Goal: Navigation & Orientation: Find specific page/section

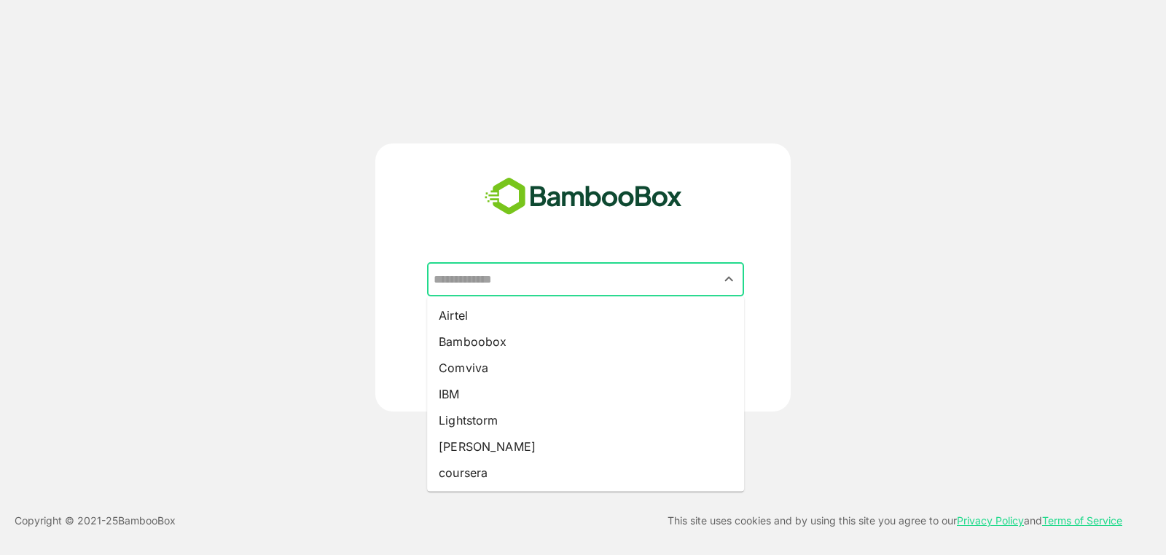
click at [657, 270] on input "text" at bounding box center [585, 280] width 311 height 28
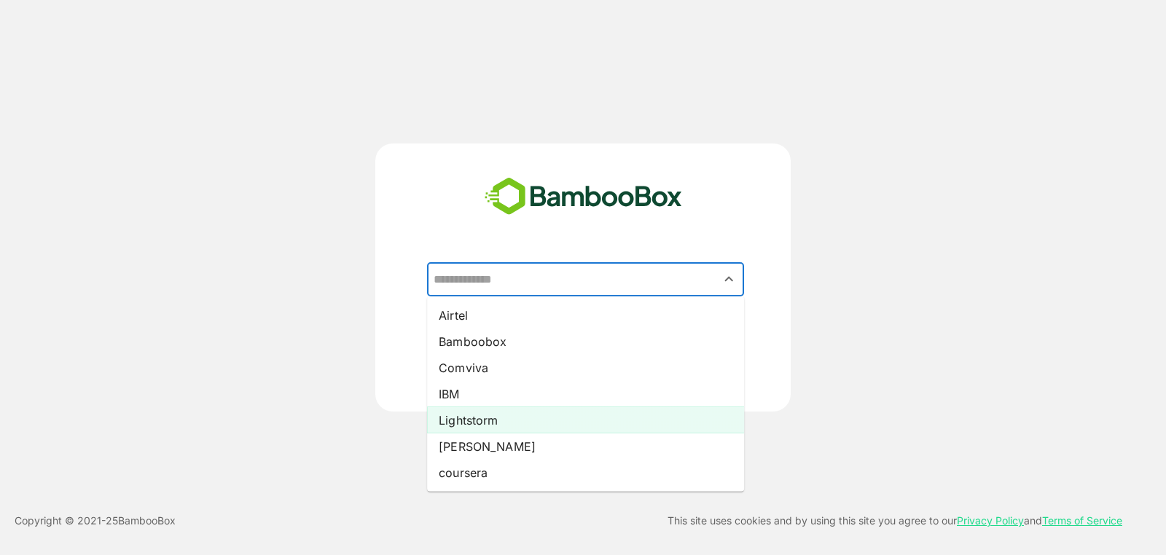
click at [587, 428] on li "Lightstorm" at bounding box center [585, 420] width 317 height 26
type input "**********"
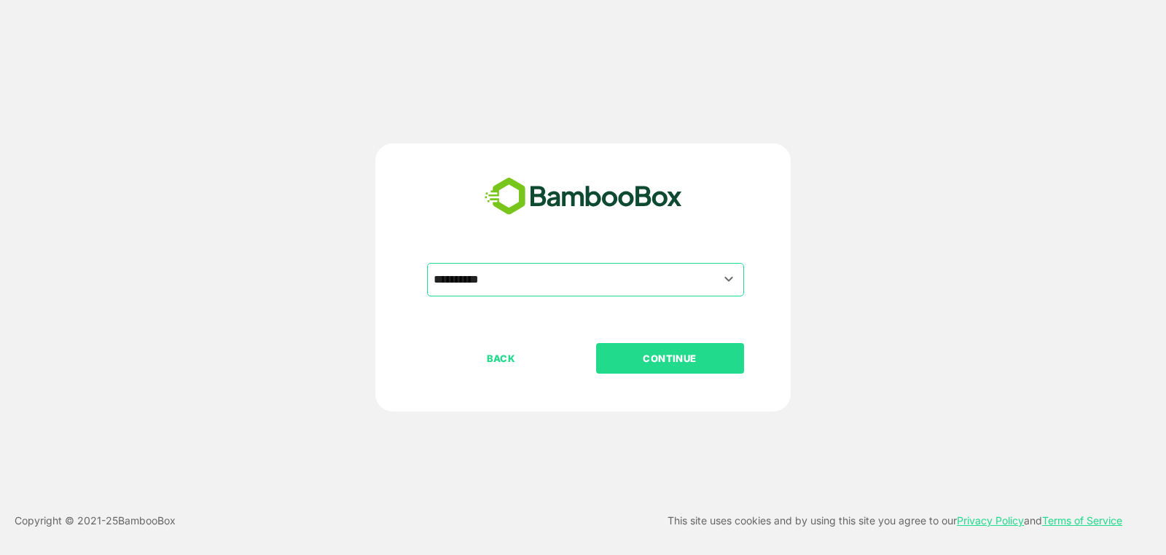
click at [710, 358] on p "CONTINUE" at bounding box center [670, 359] width 146 height 16
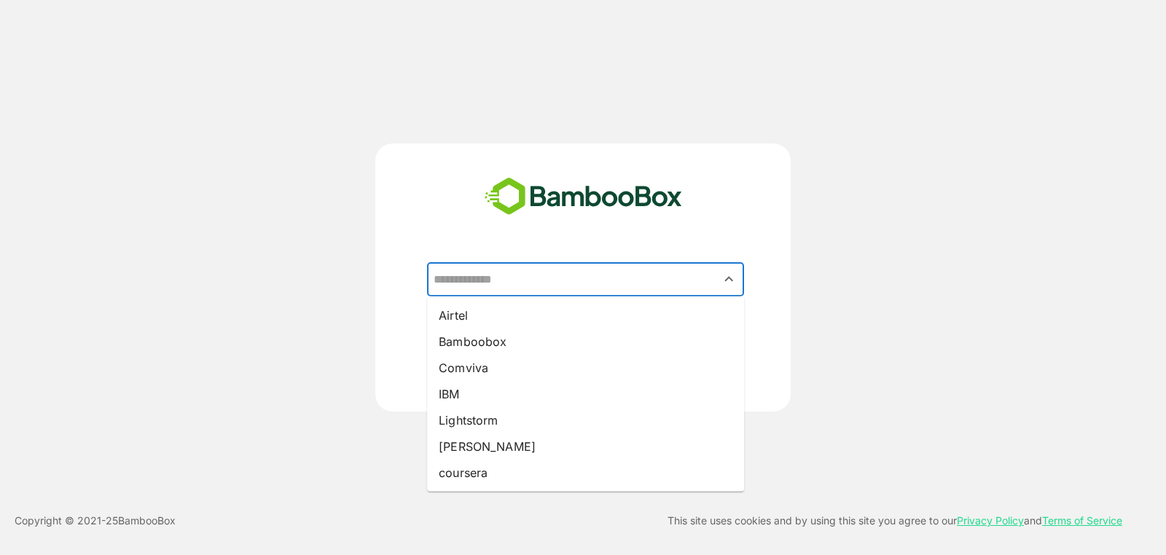
click at [531, 270] on input "text" at bounding box center [585, 280] width 311 height 28
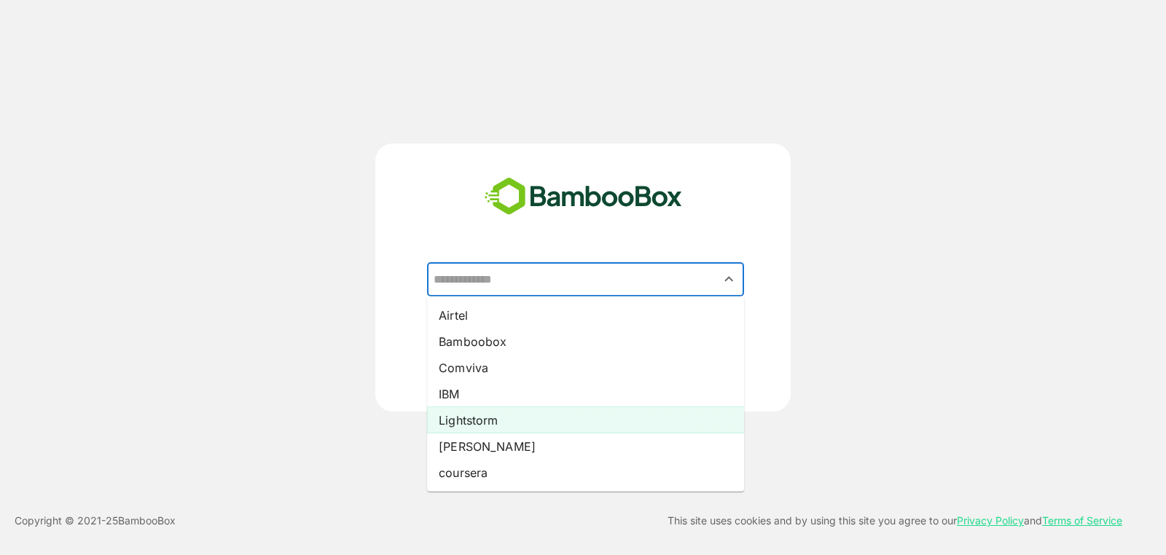
click at [542, 424] on li "Lightstorm" at bounding box center [585, 420] width 317 height 26
type input "**********"
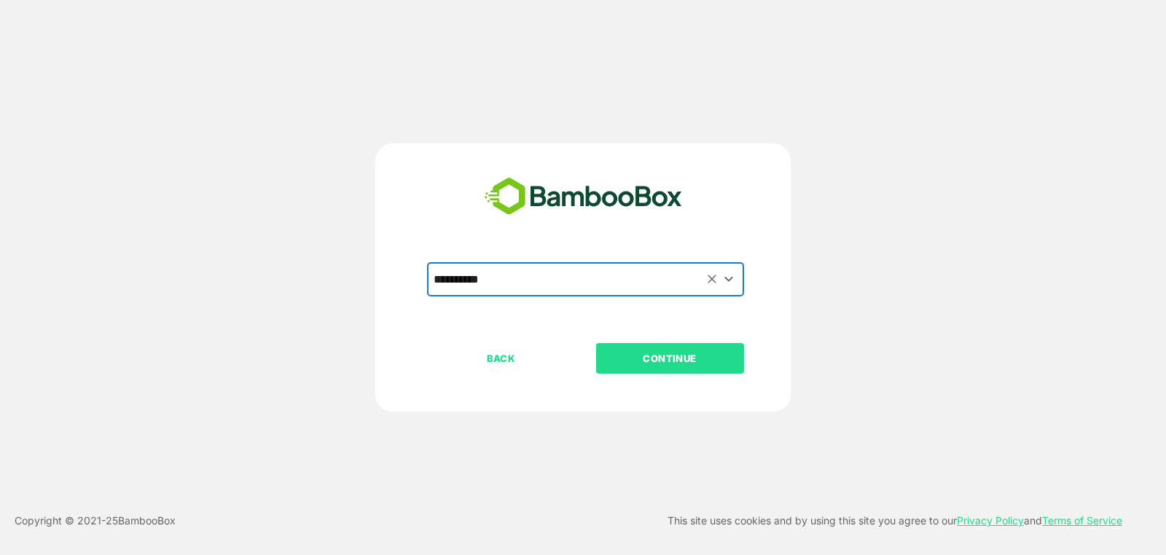
click at [683, 360] on p "CONTINUE" at bounding box center [670, 359] width 146 height 16
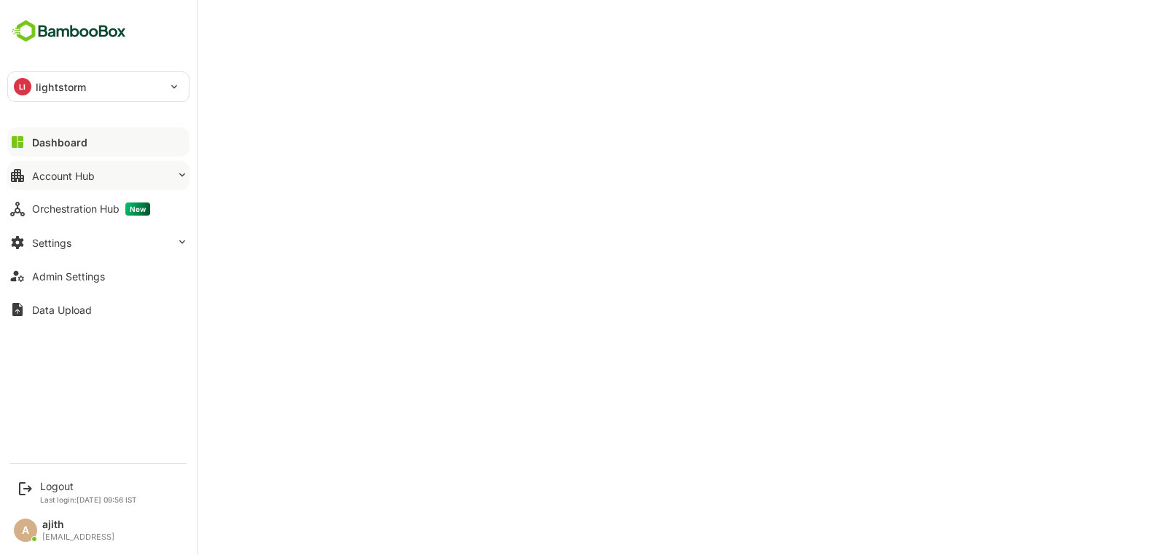
click at [126, 168] on button "Account Hub" at bounding box center [98, 175] width 182 height 29
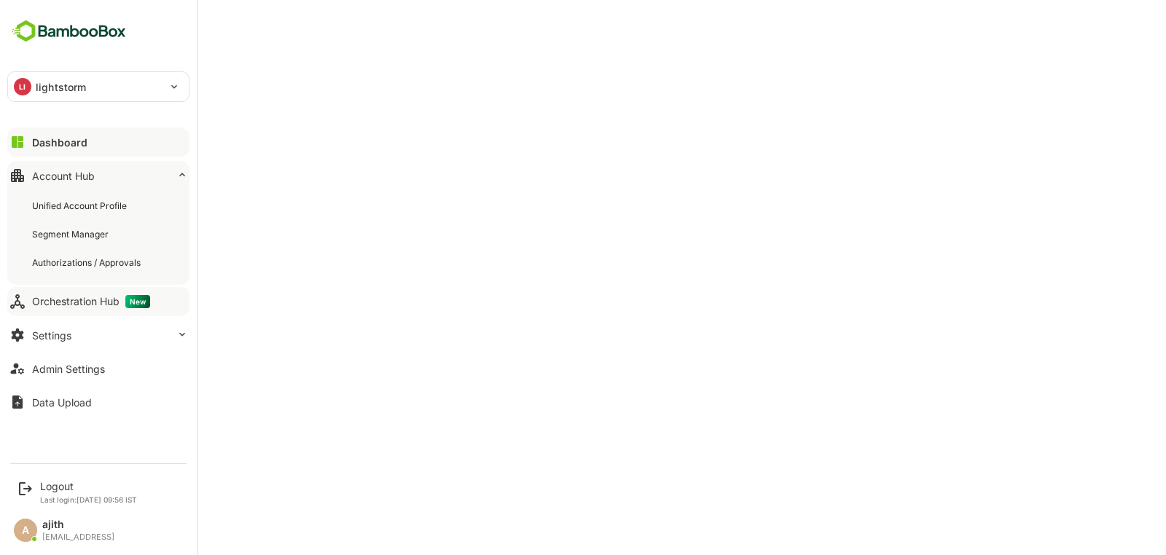
click at [120, 300] on div "Orchestration Hub New" at bounding box center [91, 301] width 118 height 13
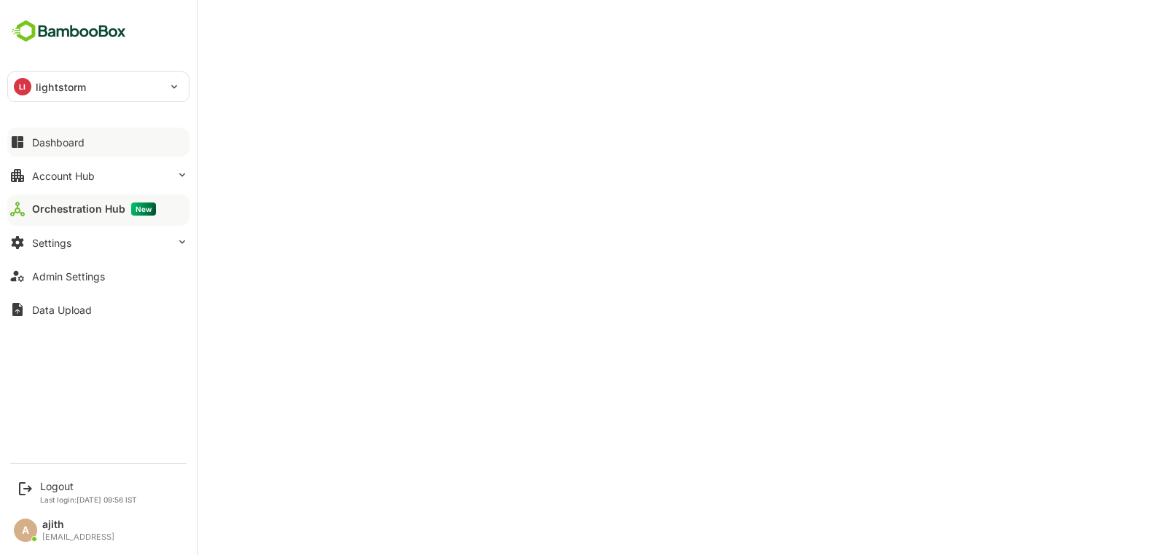
click at [26, 130] on button "Dashboard" at bounding box center [98, 142] width 182 height 29
